Goal: Check status: Check status

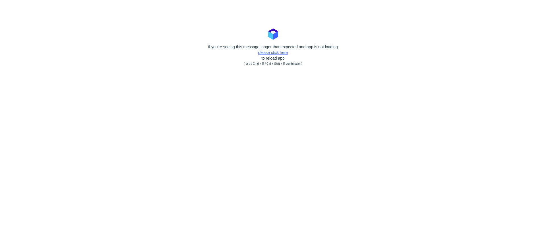
click at [274, 53] on link "please click here" at bounding box center [273, 52] width 30 height 5
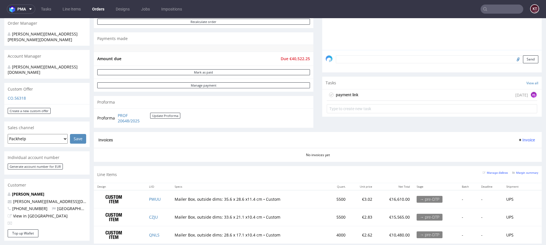
scroll to position [145, 0]
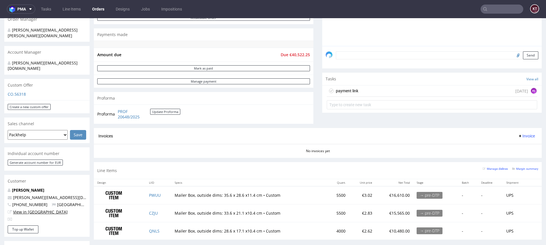
click at [34, 209] on link "View in [GEOGRAPHIC_DATA]" at bounding box center [40, 211] width 55 height 5
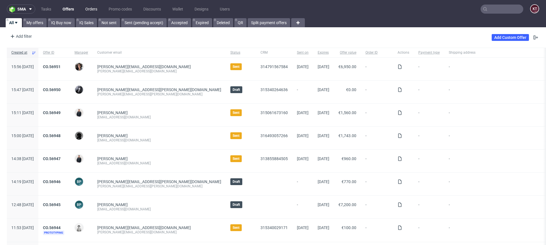
click at [90, 9] on link "Orders" at bounding box center [91, 9] width 19 height 9
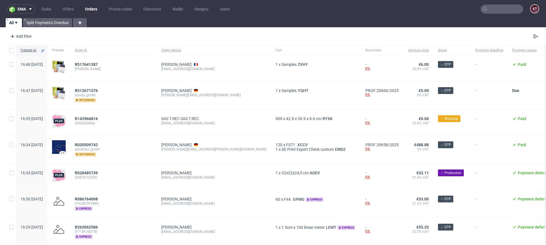
click at [502, 9] on input "text" at bounding box center [501, 9] width 43 height 9
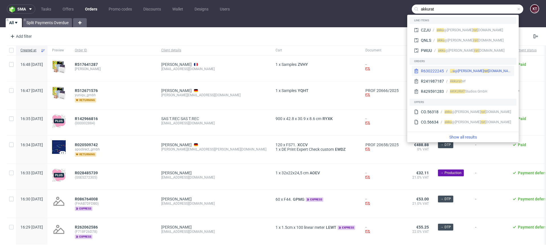
type input "akkurat"
click at [495, 72] on div "[PERSON_NAME]@ akku rat [DOMAIN_NAME]" at bounding box center [478, 71] width 68 height 5
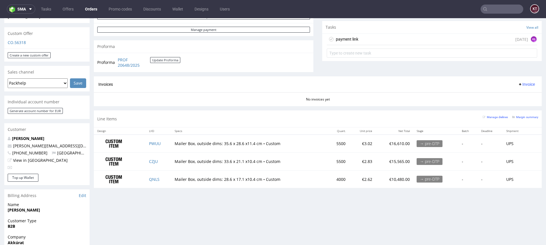
scroll to position [223, 0]
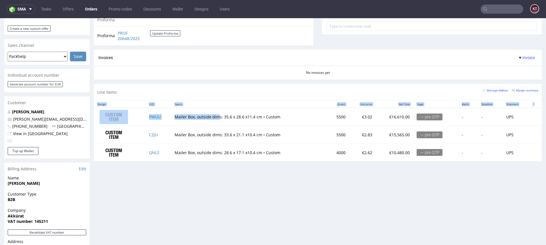
drag, startPoint x: 217, startPoint y: 115, endPoint x: 314, endPoint y: 170, distance: 112.1
click at [314, 170] on div "Progress Payment Due Payment “Received” Email - Line Items 3 DTP - Production -…" at bounding box center [318, 89] width 448 height 551
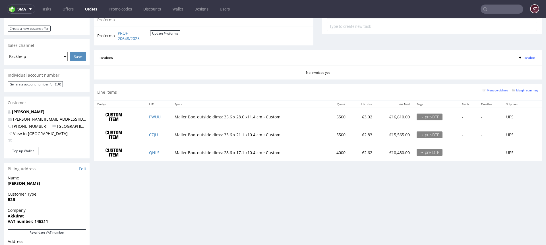
click at [397, 182] on div "Progress Payment Due Payment “Received” Email - Line Items 3 DTP - Production -…" at bounding box center [318, 89] width 448 height 551
